Goal: Find contact information: Find contact information

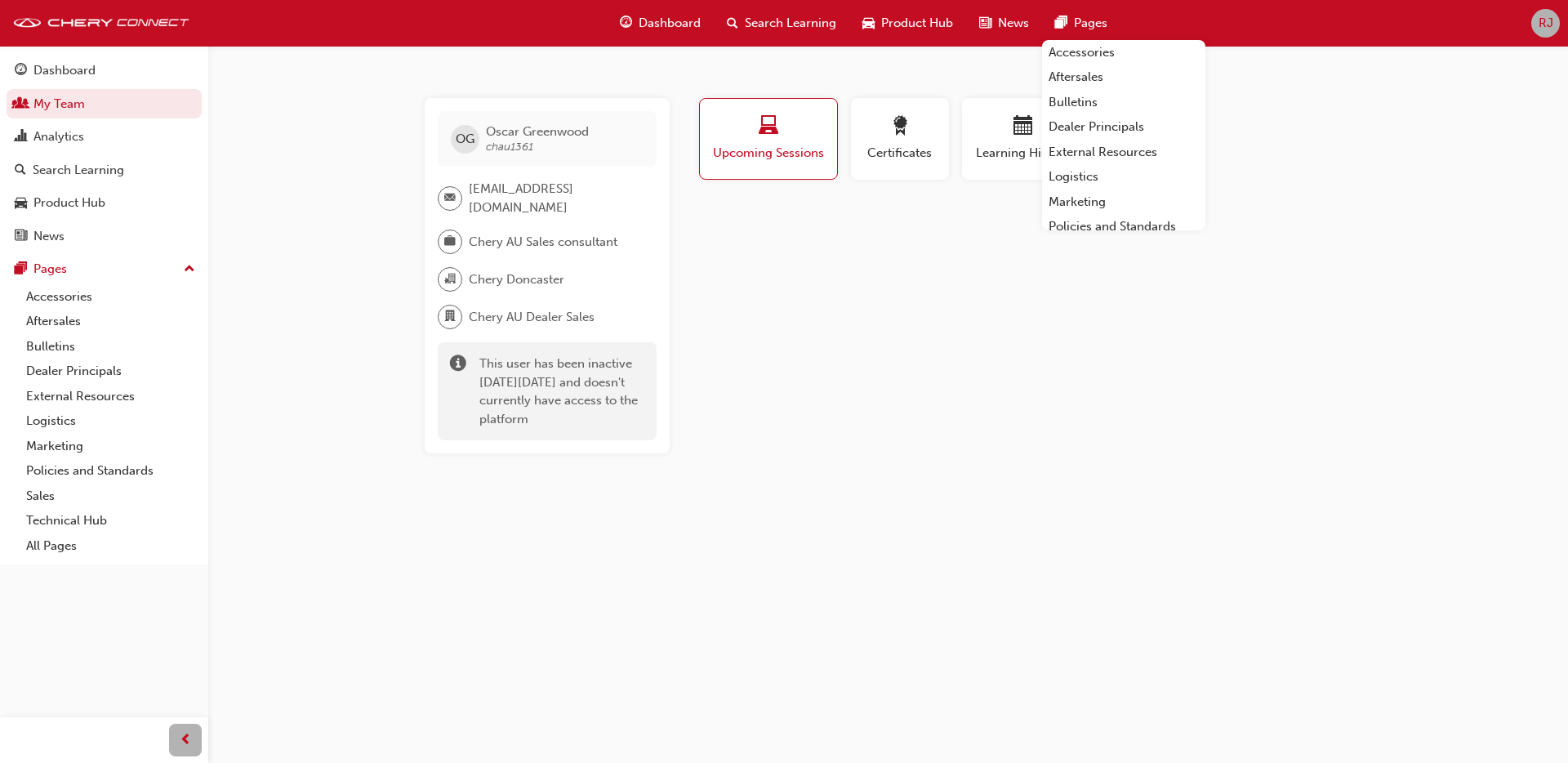
click at [535, 63] on div "OG [PERSON_NAME] chau1361 [EMAIL_ADDRESS][DOMAIN_NAME] Chery AU Sales consultan…" at bounding box center [784, 381] width 1568 height 763
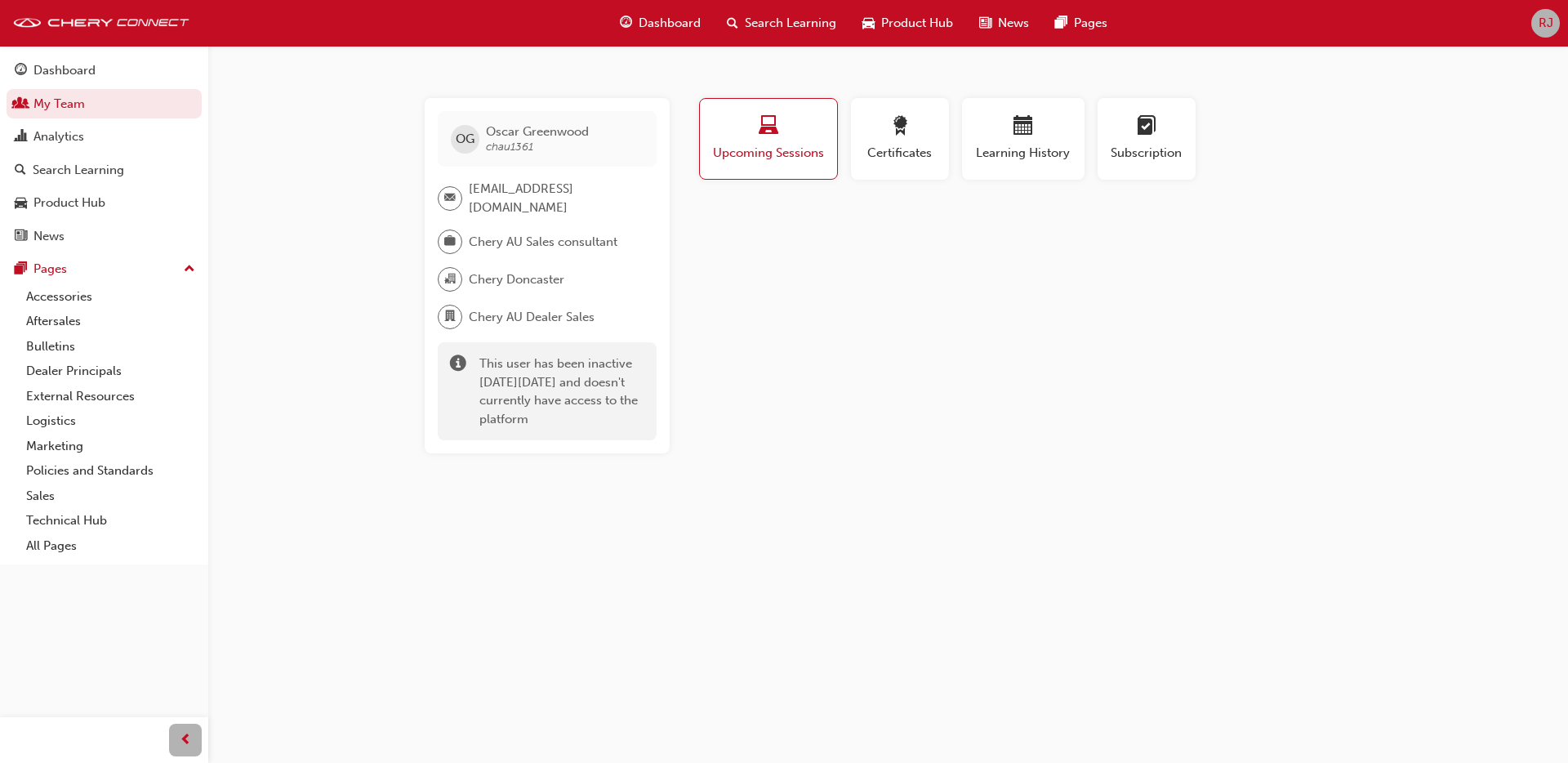
click at [515, 149] on span "chau1361" at bounding box center [509, 147] width 47 height 14
copy span "chau1361"
